Goal: Transaction & Acquisition: Purchase product/service

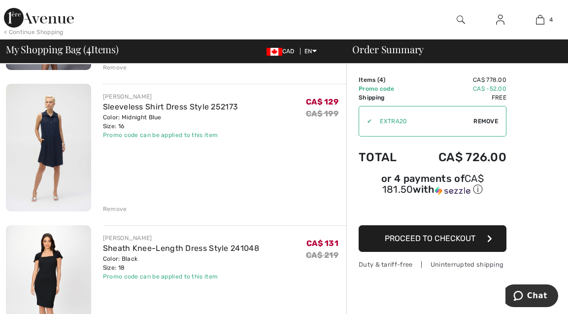
scroll to position [344, 0]
click at [112, 208] on div "Remove" at bounding box center [115, 208] width 24 height 9
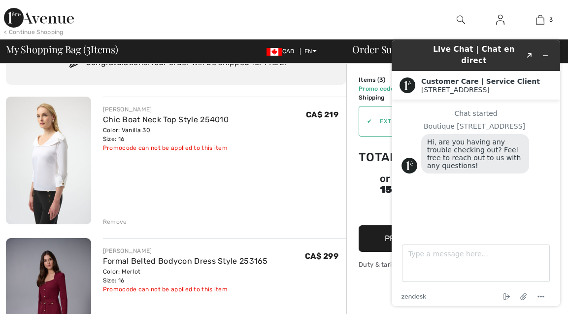
scroll to position [48, 0]
click at [544, 52] on icon "Minimize widget" at bounding box center [545, 55] width 7 height 7
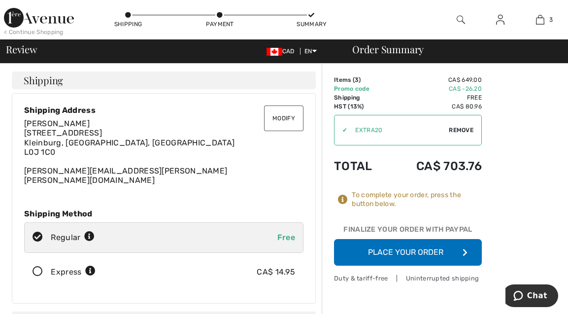
click at [421, 250] on button "Place Your Order" at bounding box center [408, 252] width 148 height 27
